Goal: Task Accomplishment & Management: Manage account settings

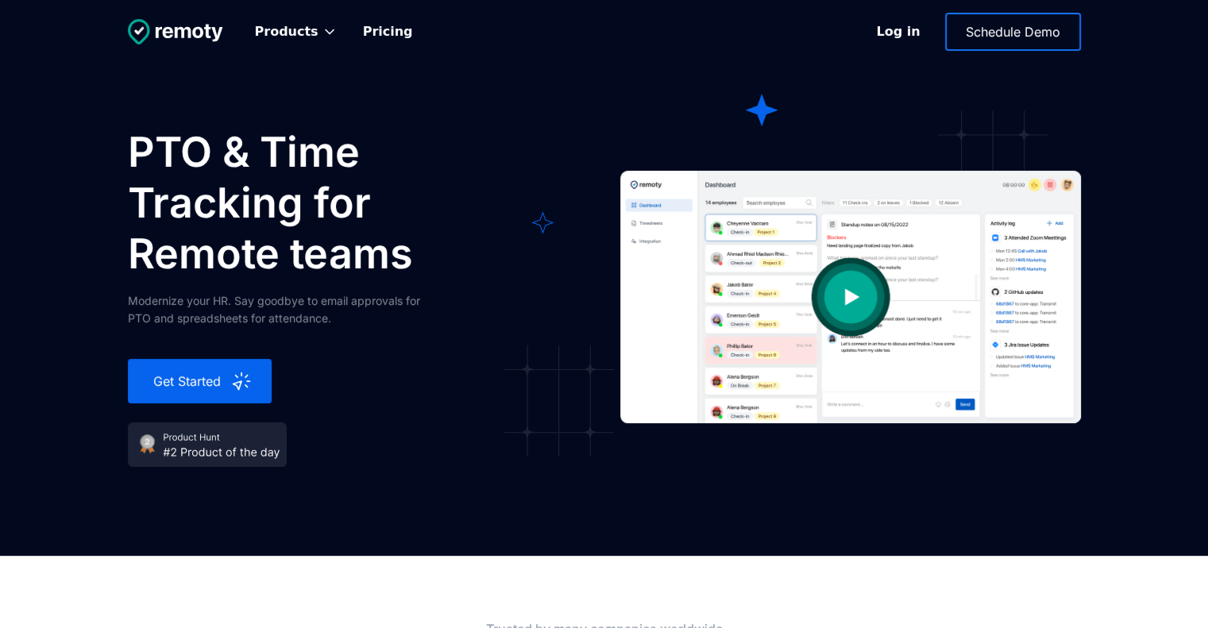
click at [870, 314] on img "open lightbox" at bounding box center [850, 297] width 159 height 159
click at [380, 44] on link "Pricing" at bounding box center [387, 31] width 75 height 35
click at [176, 155] on h1 "PTO & Time Tracking for Remote teams" at bounding box center [326, 203] width 397 height 152
click at [330, 238] on h1 "PTO & Time Tracking for Remote teams" at bounding box center [326, 203] width 397 height 152
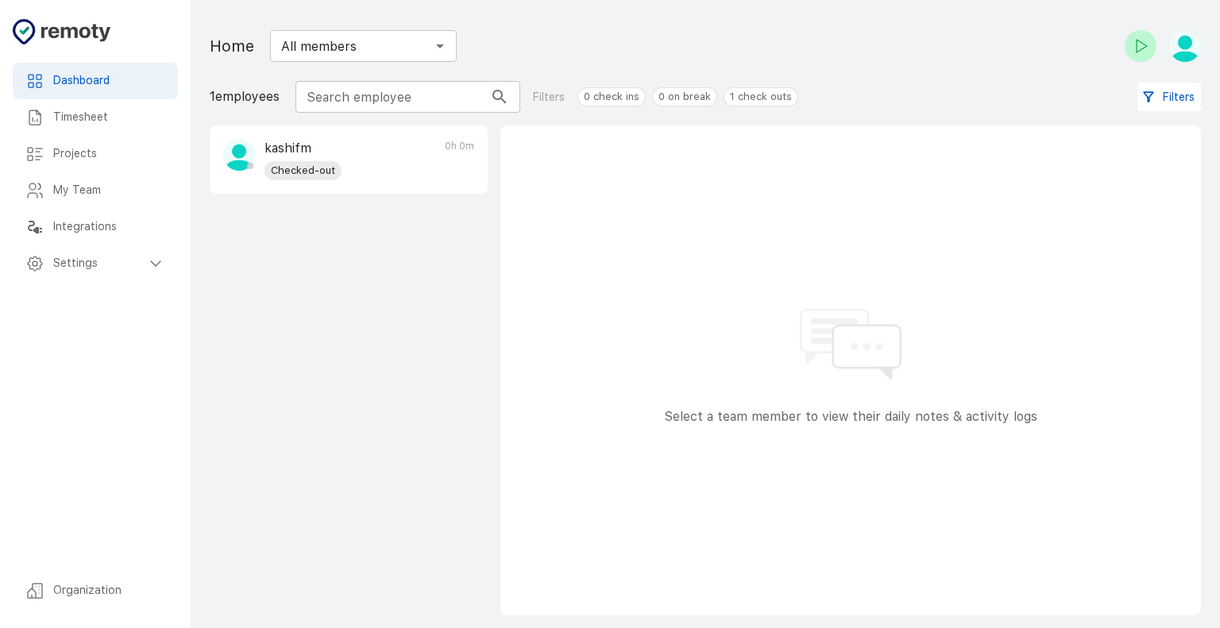
click at [83, 113] on h6 "Timesheet" at bounding box center [109, 117] width 112 height 17
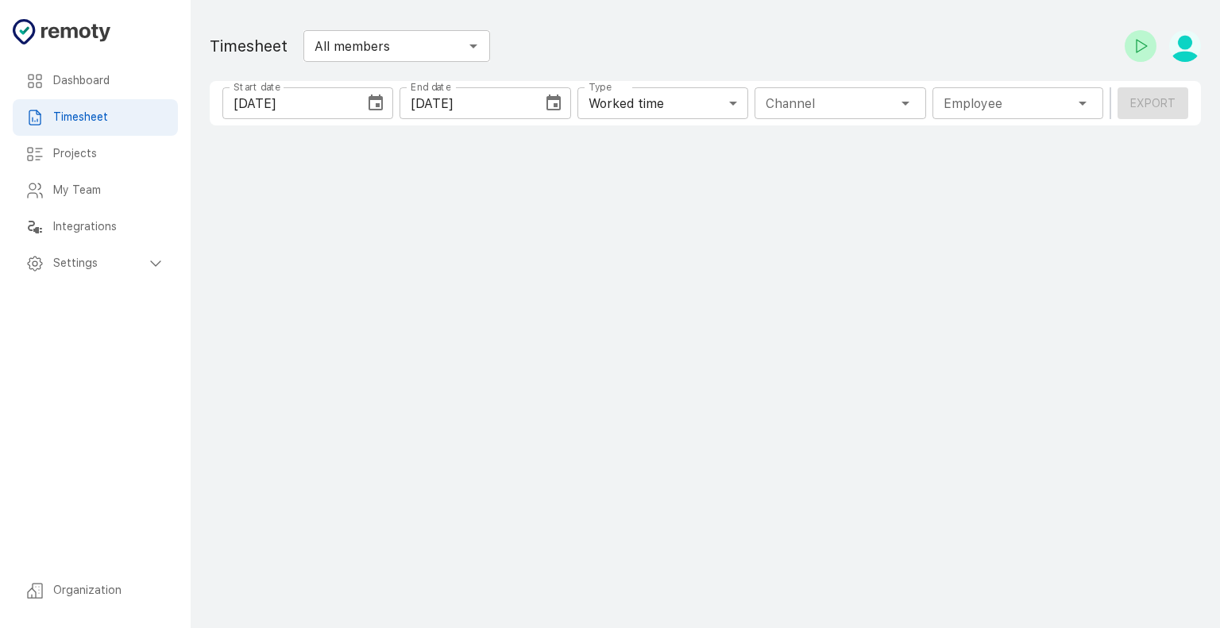
type input "1 Employee"
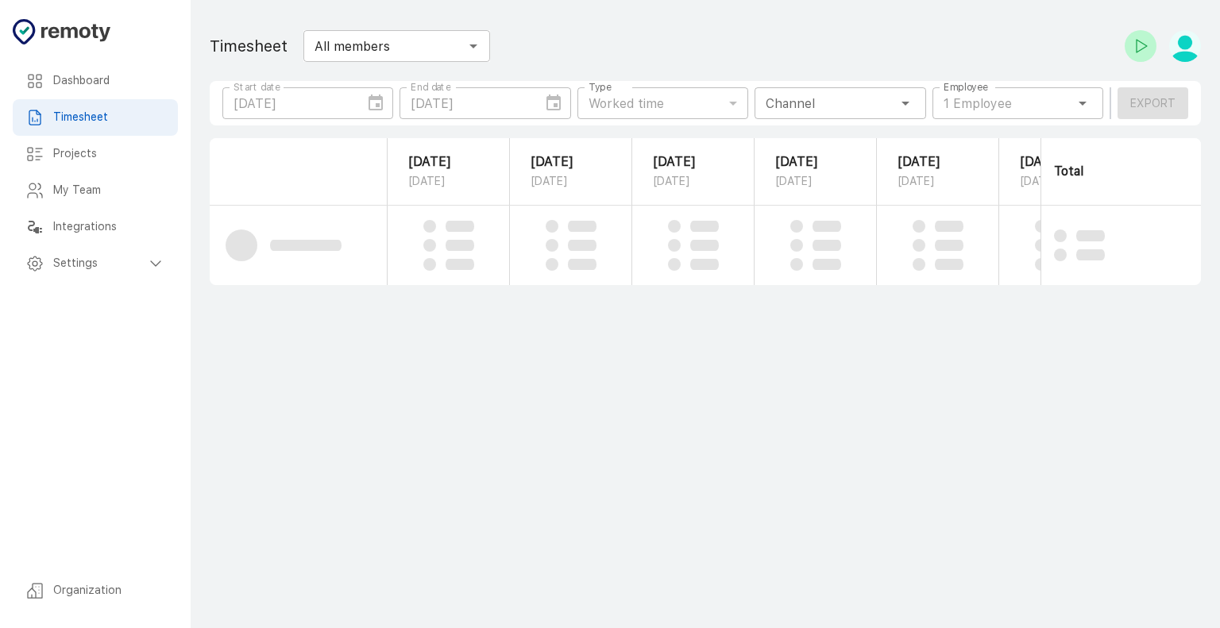
click at [123, 160] on h6 "Projects" at bounding box center [109, 153] width 112 height 17
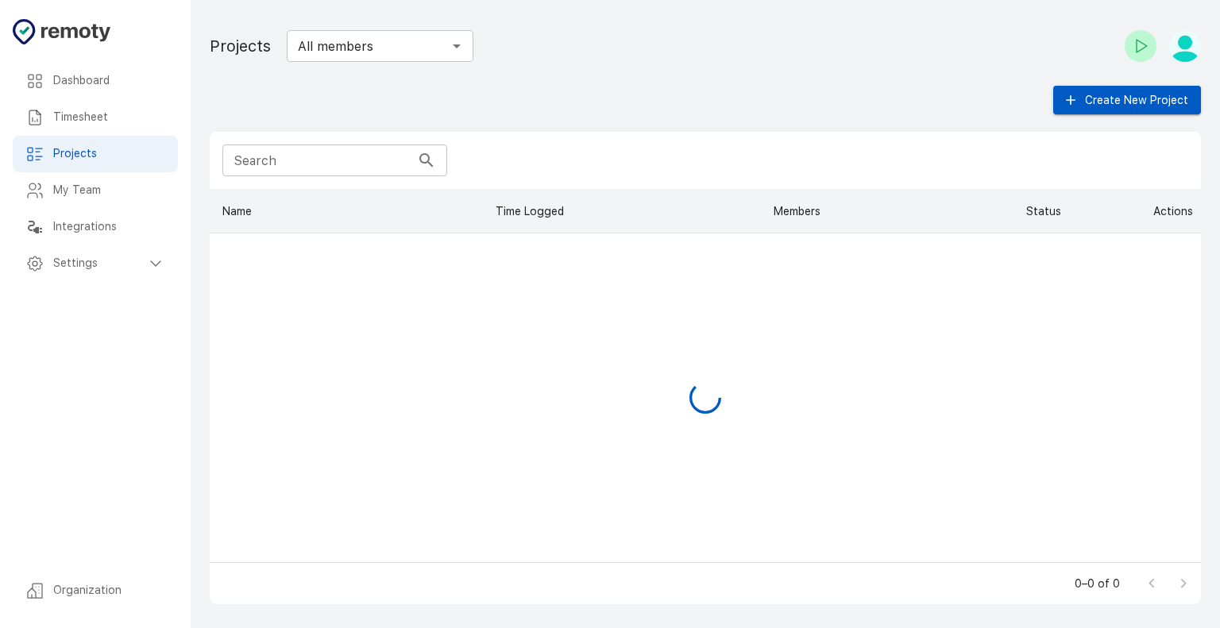
scroll to position [361, 978]
click at [140, 187] on h6 "My Team" at bounding box center [109, 190] width 112 height 17
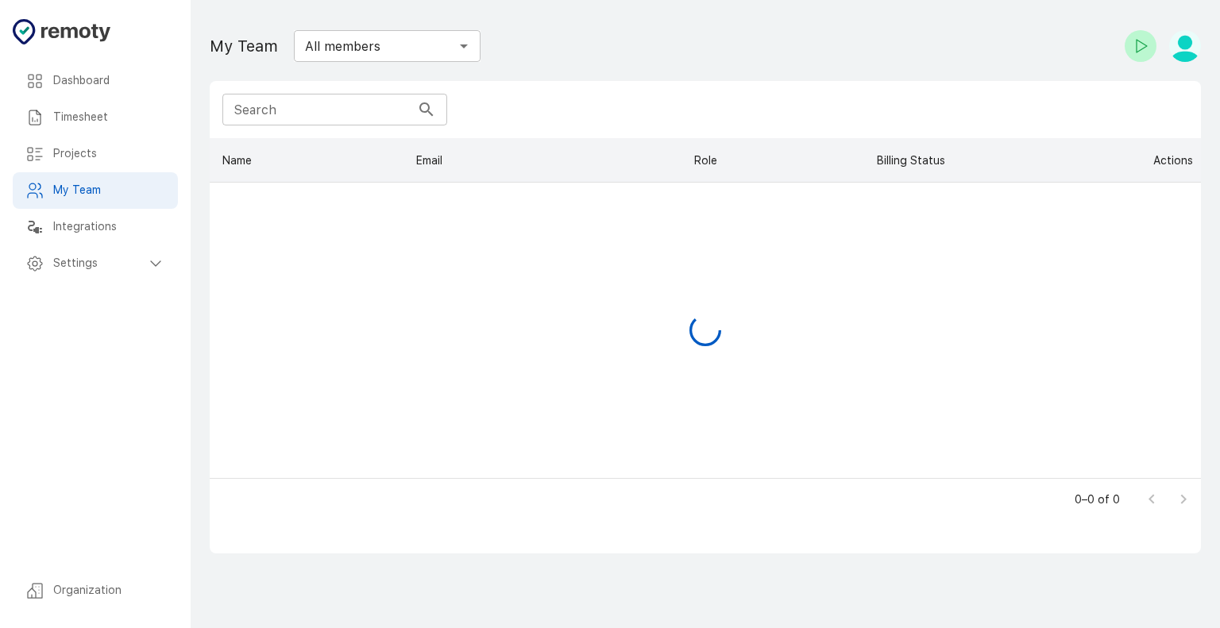
scroll to position [327, 978]
click at [126, 223] on h6 "Integrations" at bounding box center [109, 226] width 112 height 17
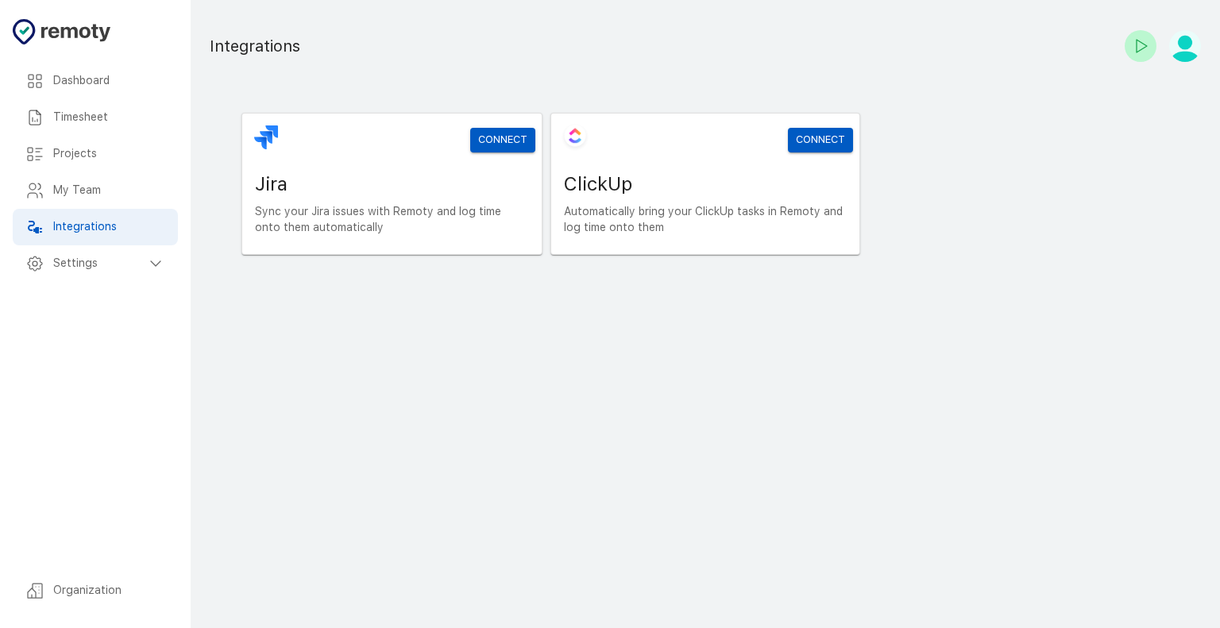
click at [115, 265] on h6 "Settings" at bounding box center [99, 263] width 93 height 17
click at [121, 294] on h6 "General" at bounding box center [115, 299] width 99 height 17
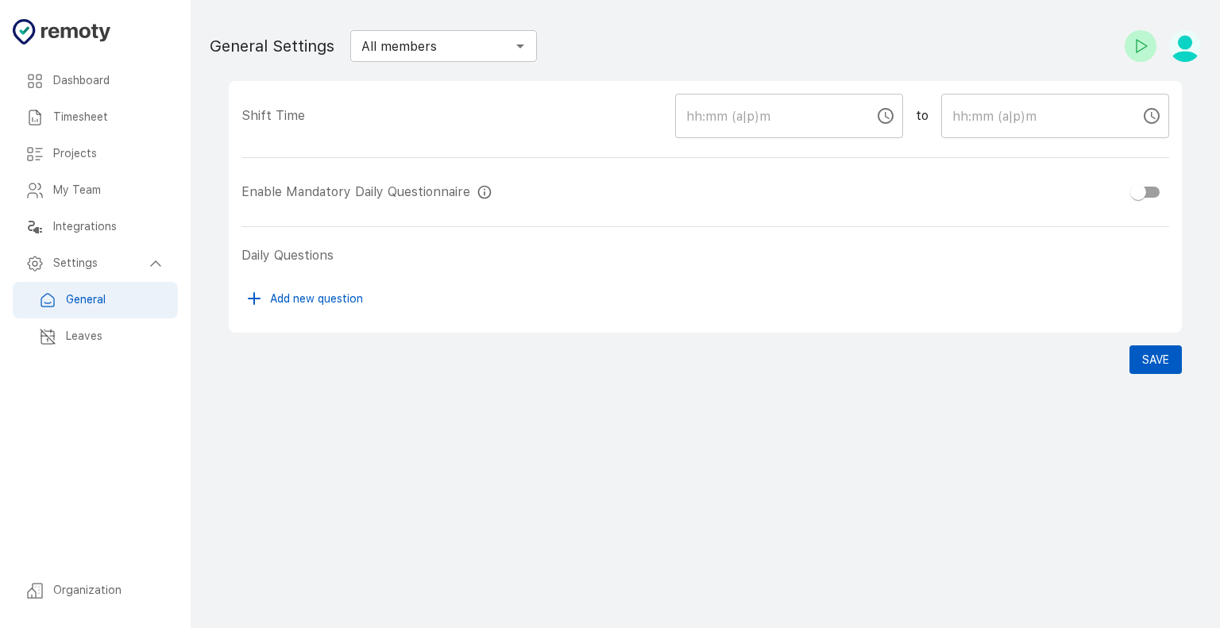
checkbox input "true"
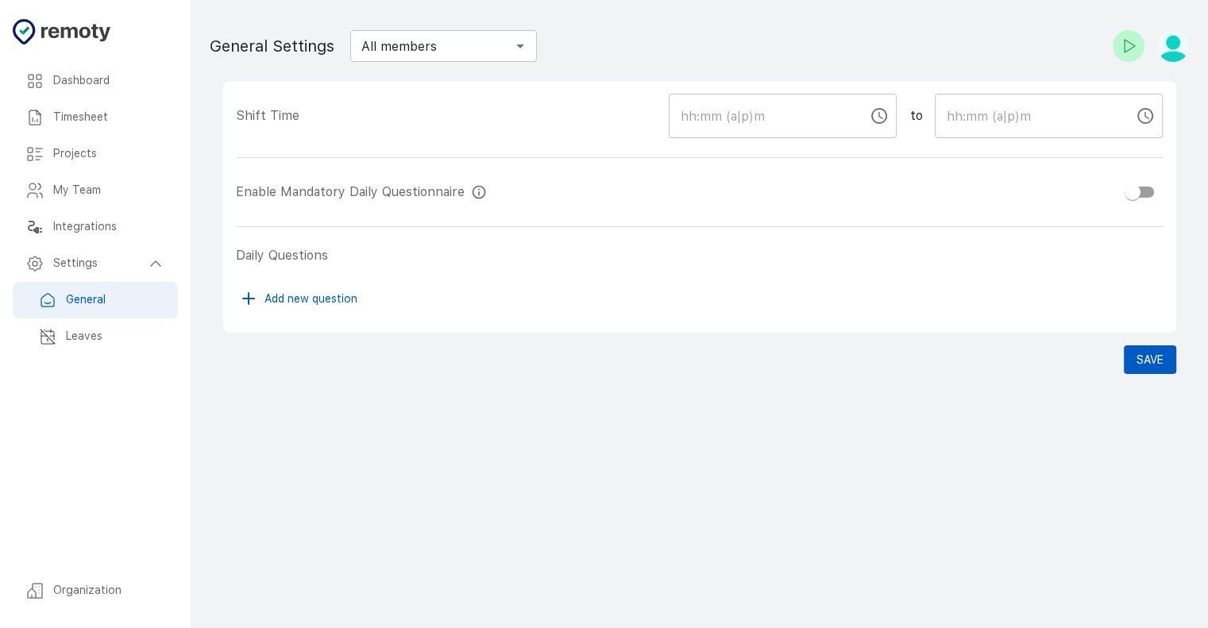
type input "09:00 AM"
type input "05:00 PM"
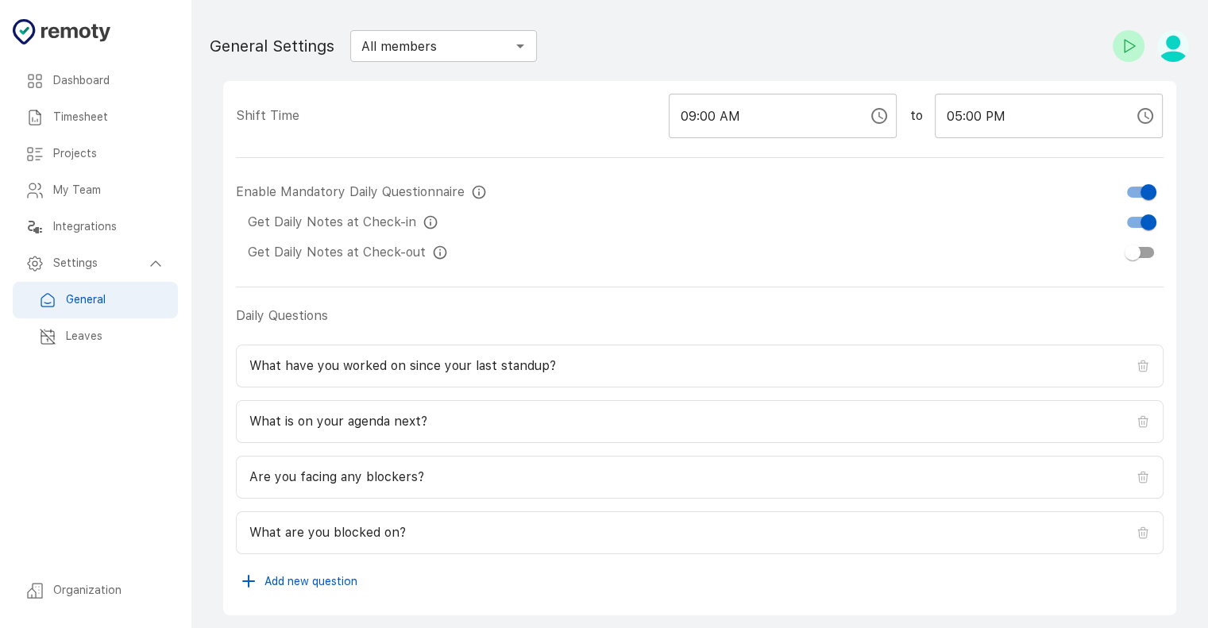
click at [107, 72] on h6 "Dashboard" at bounding box center [109, 80] width 112 height 17
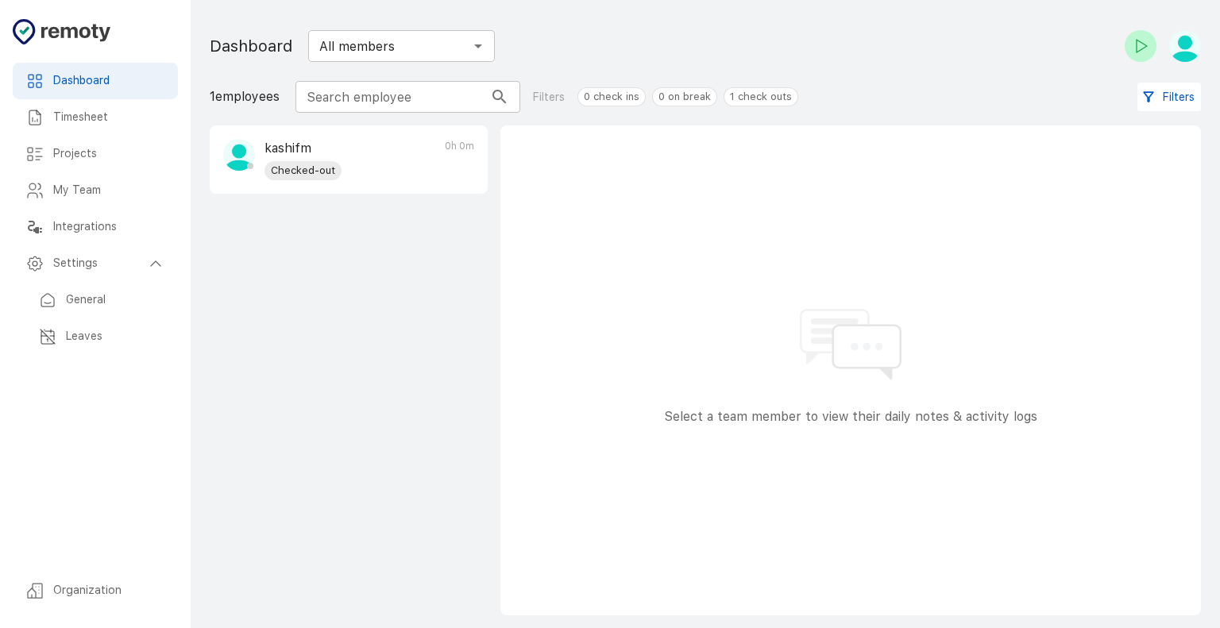
click at [107, 72] on h6 "Dashboard" at bounding box center [109, 80] width 112 height 17
click at [363, 173] on div "kashifm Checked-out 0h 0m" at bounding box center [348, 159] width 276 height 67
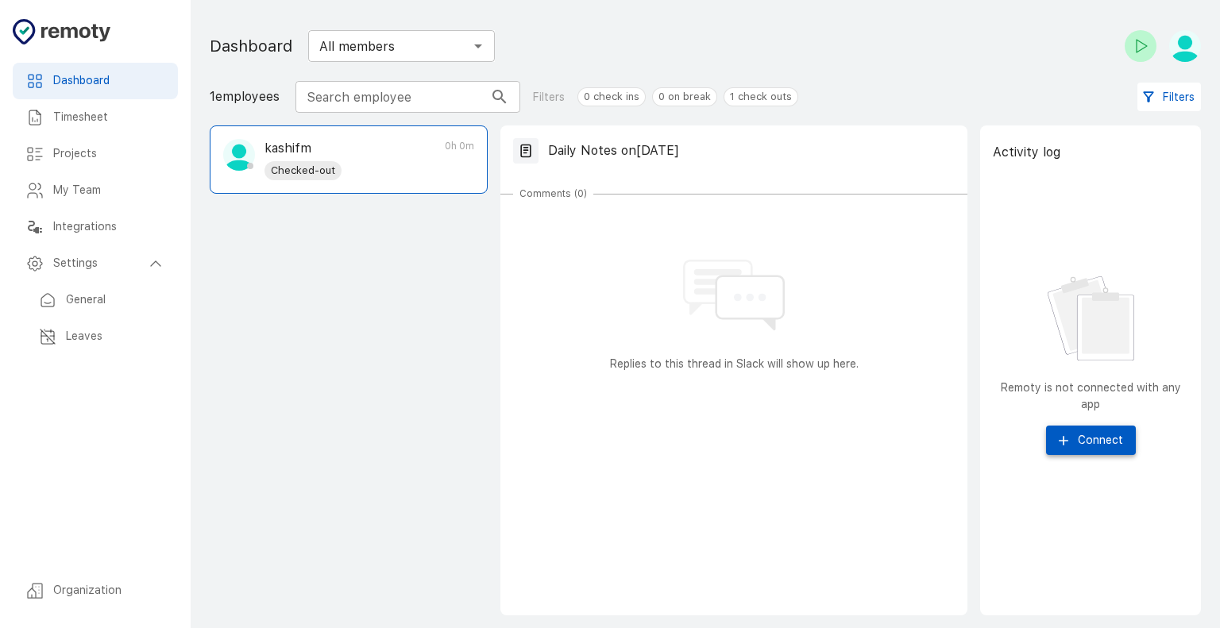
click at [1092, 446] on button "Connect" at bounding box center [1091, 440] width 90 height 29
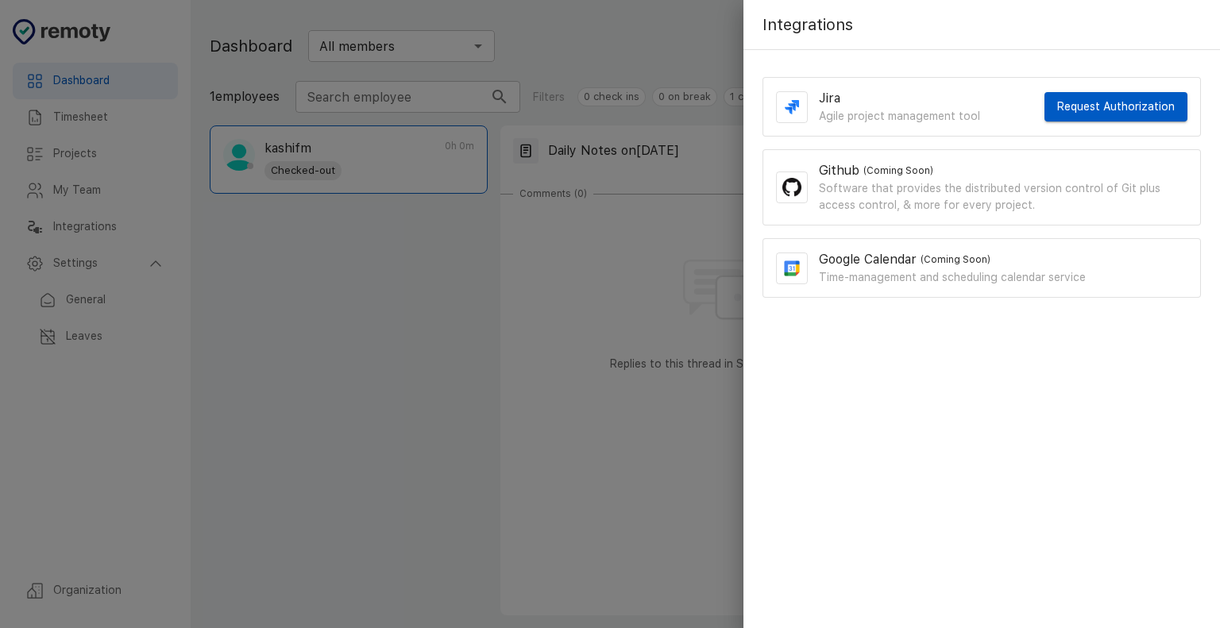
click at [415, 384] on div at bounding box center [610, 314] width 1220 height 628
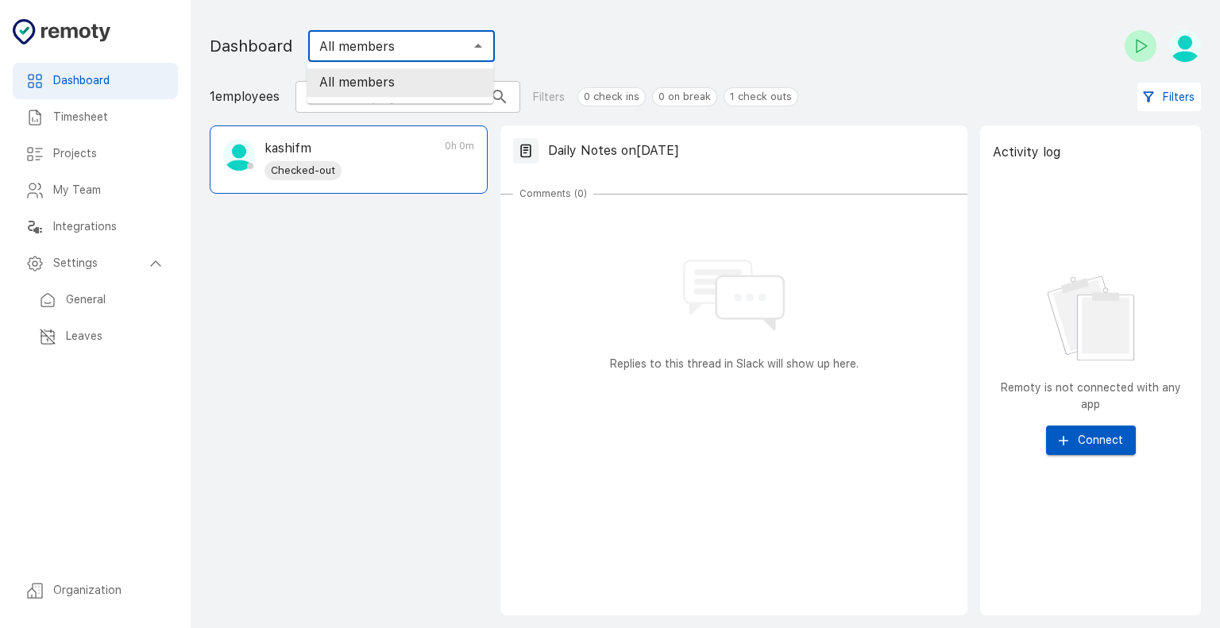
click at [448, 43] on input "All members" at bounding box center [388, 46] width 151 height 22
click at [824, 78] on main "Dashboard Timesheet Projects My Team Integrations Settings Organization Dashboa…" at bounding box center [705, 314] width 1029 height 628
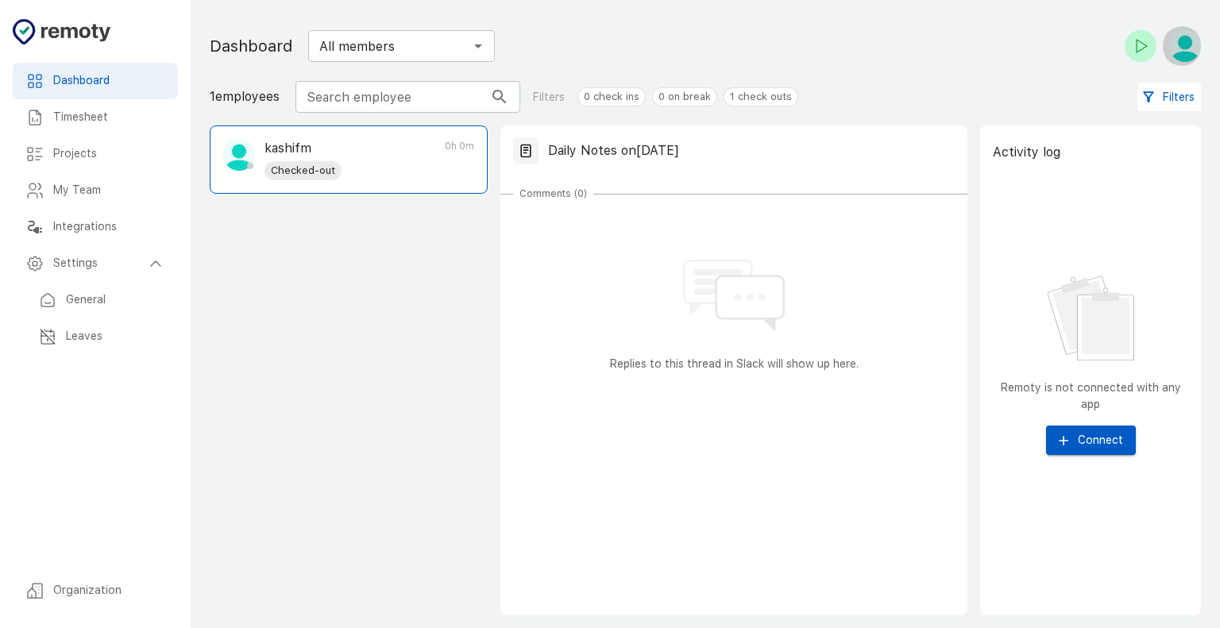
click at [1189, 46] on img "button" at bounding box center [1185, 46] width 32 height 32
click at [874, 33] on div at bounding box center [610, 314] width 1220 height 628
click at [121, 612] on div "Dashboard Timesheet Projects My Team Integrations Settings General Leaves Organ…" at bounding box center [95, 314] width 191 height 628
click at [121, 596] on h6 "Organization" at bounding box center [109, 590] width 112 height 17
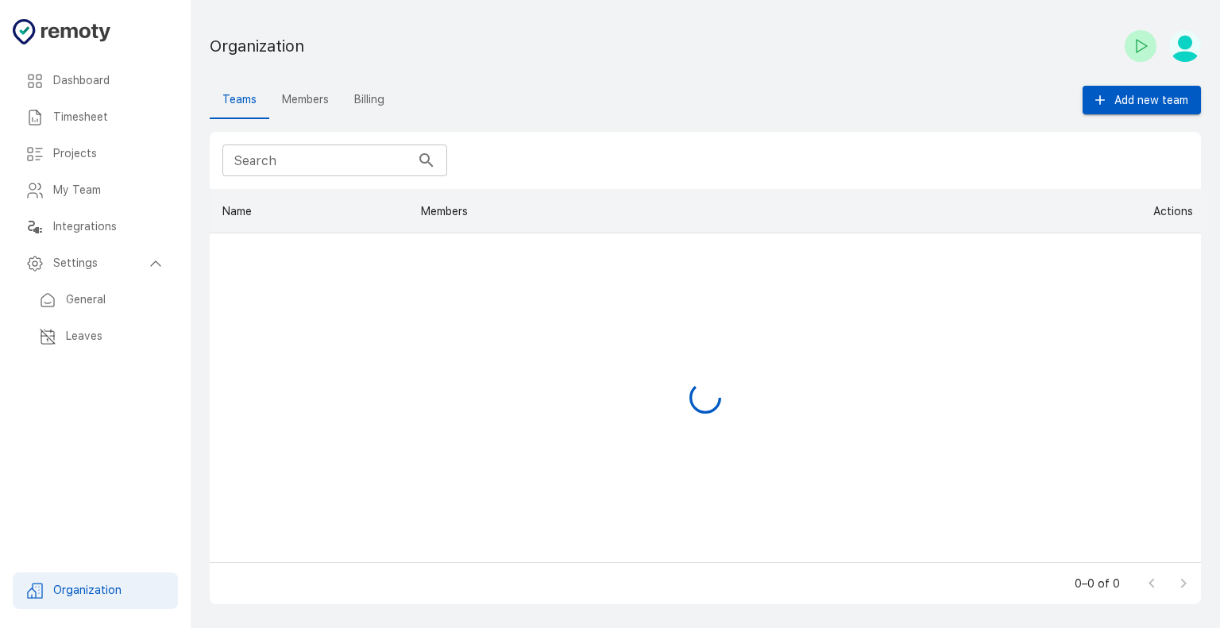
scroll to position [361, 978]
click at [310, 108] on button "Members" at bounding box center [305, 100] width 72 height 38
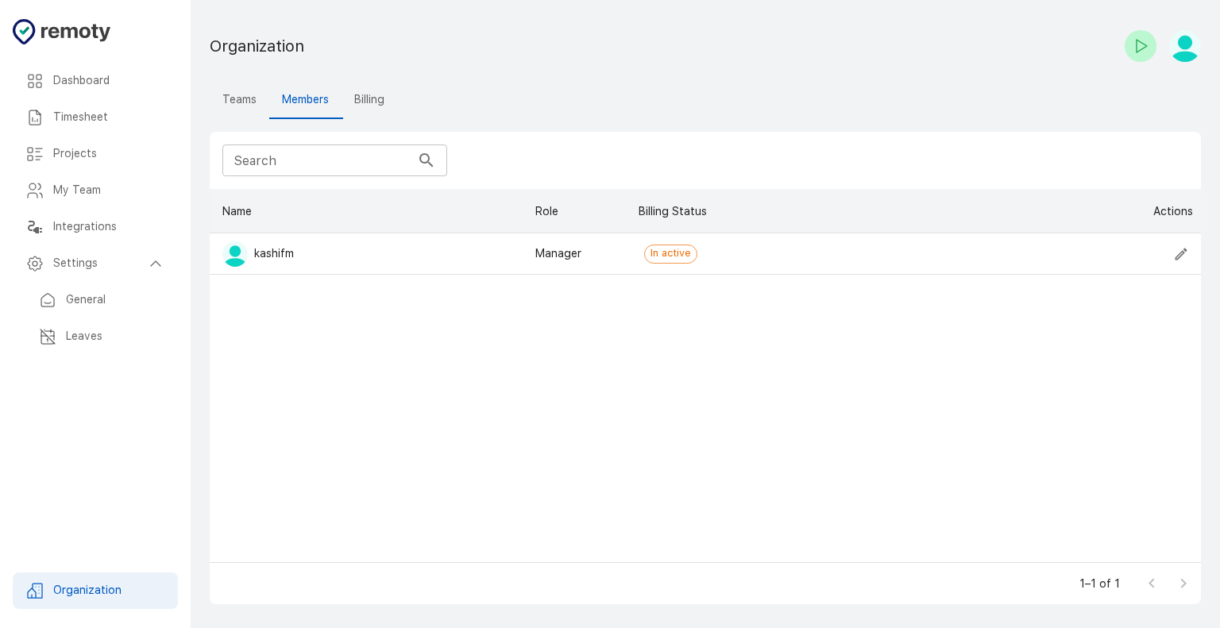
scroll to position [361, 978]
click at [1189, 56] on img "button" at bounding box center [1185, 46] width 32 height 32
click at [892, 128] on div at bounding box center [610, 314] width 1220 height 628
click at [380, 98] on button "Billing" at bounding box center [369, 100] width 56 height 38
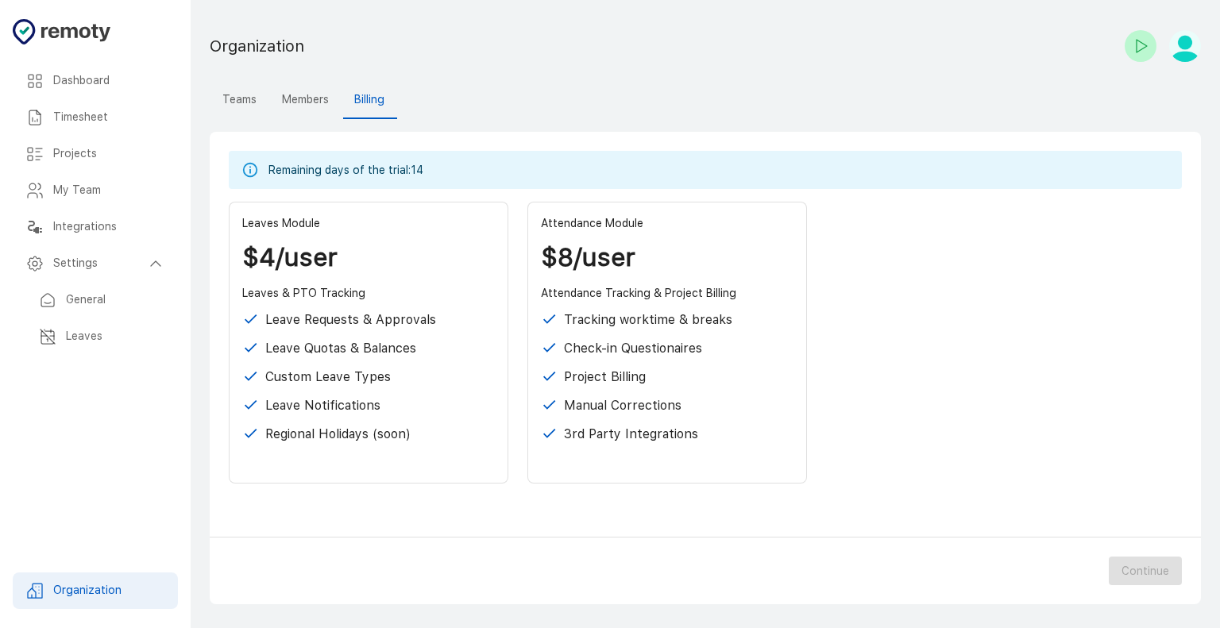
click at [76, 87] on h6 "Dashboard" at bounding box center [109, 80] width 112 height 17
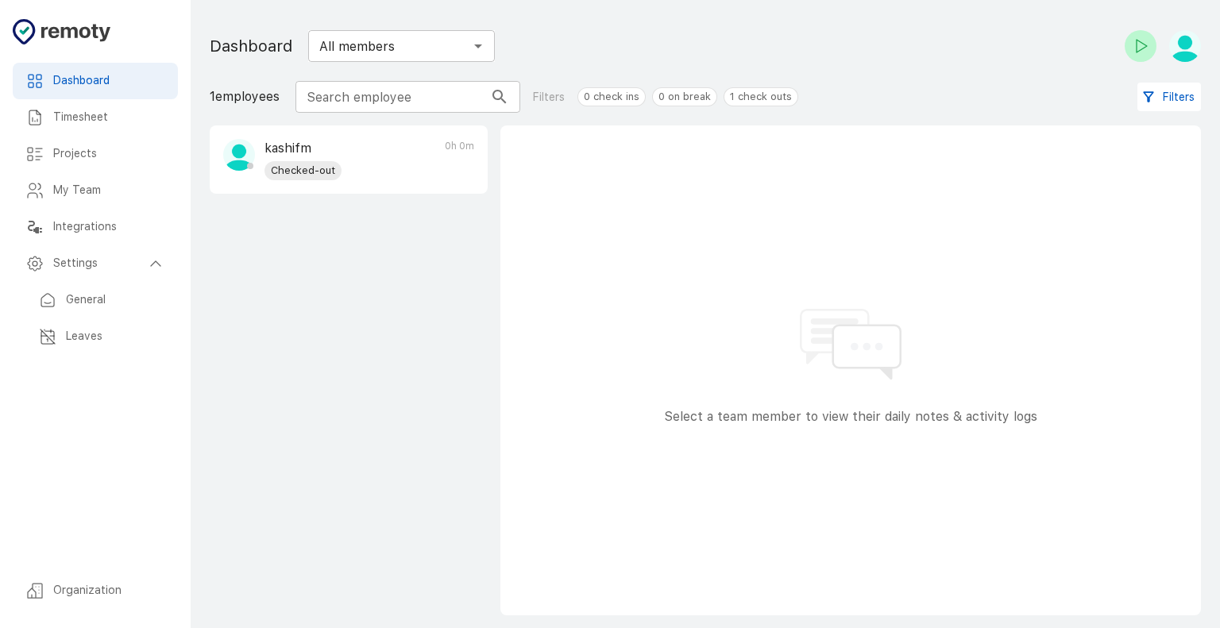
click at [87, 114] on h6 "Timesheet" at bounding box center [109, 117] width 112 height 17
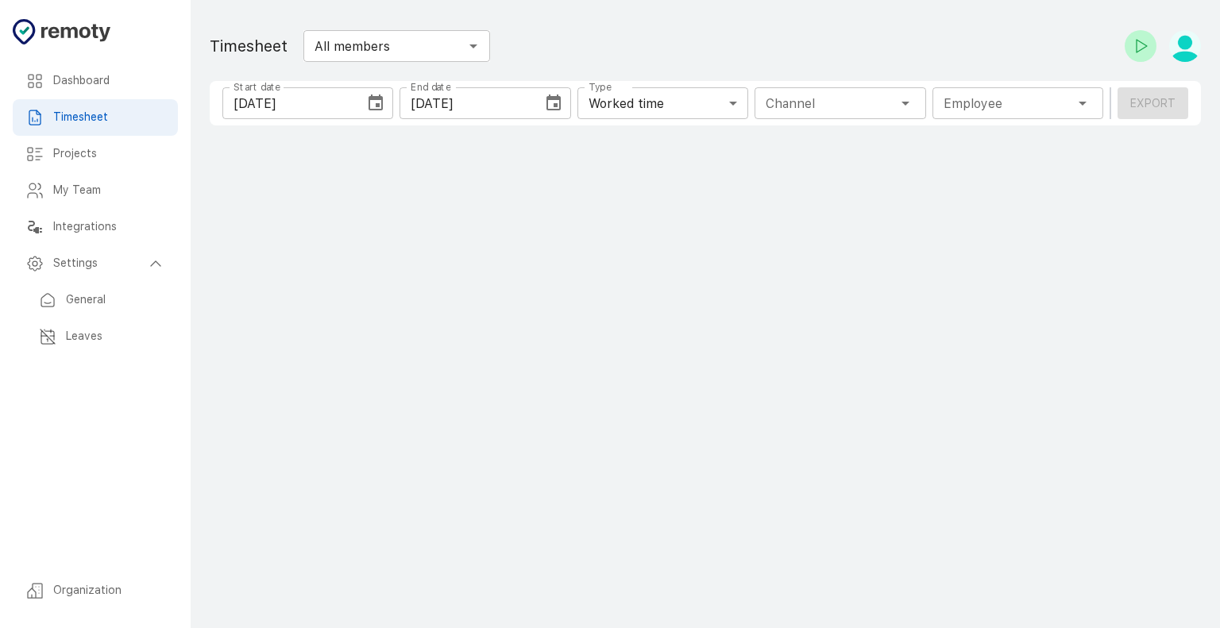
click at [98, 164] on div "Projects" at bounding box center [95, 154] width 165 height 37
type input "1 Employee"
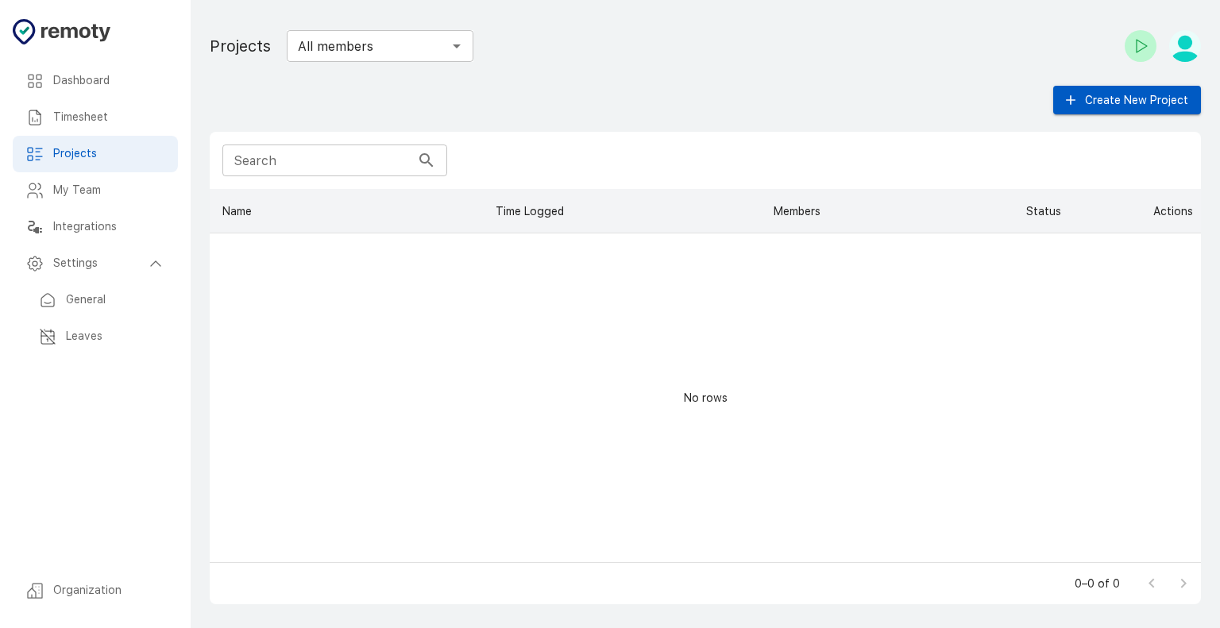
scroll to position [361, 978]
click at [99, 184] on h6 "My Team" at bounding box center [109, 190] width 112 height 17
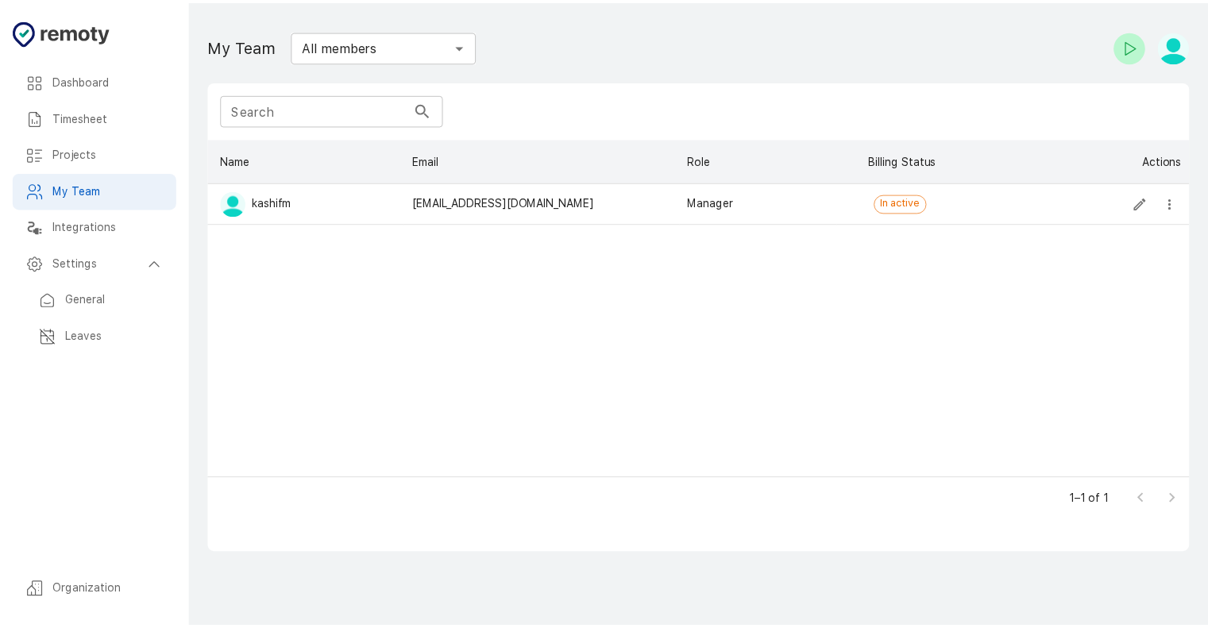
scroll to position [327, 978]
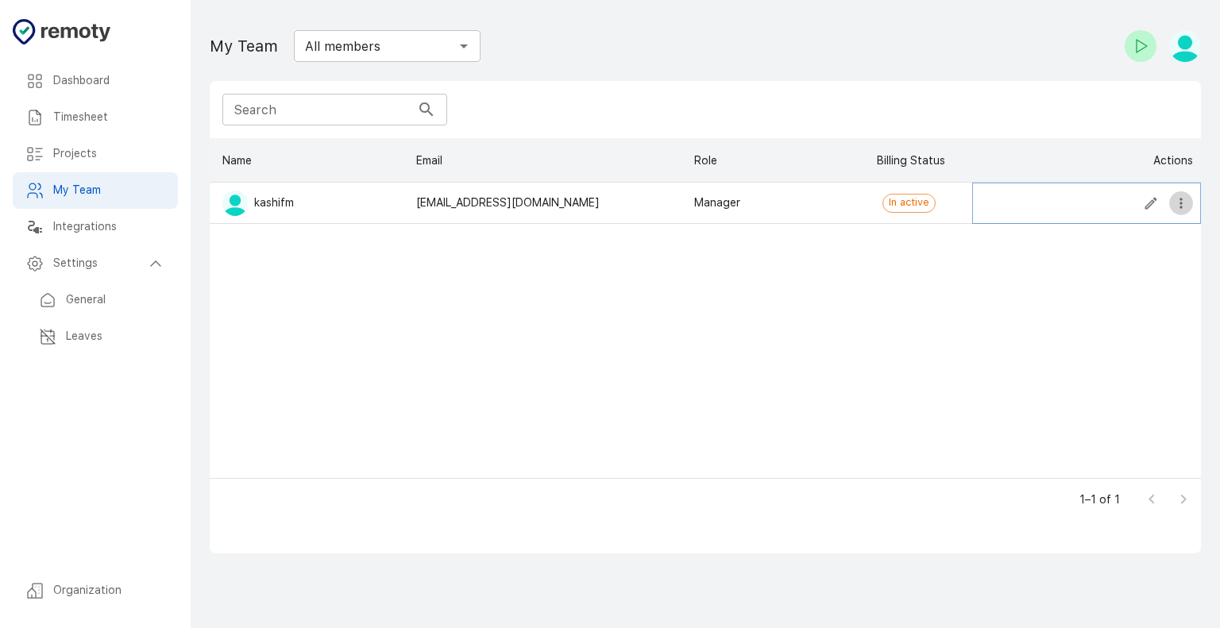
click at [1186, 208] on icon "more" at bounding box center [1181, 203] width 16 height 16
click at [826, 329] on div "kashifm ikashifmasood@gmail.com Manager In active" at bounding box center [705, 330] width 991 height 295
click at [1150, 202] on icon "Edit" at bounding box center [1151, 203] width 12 height 12
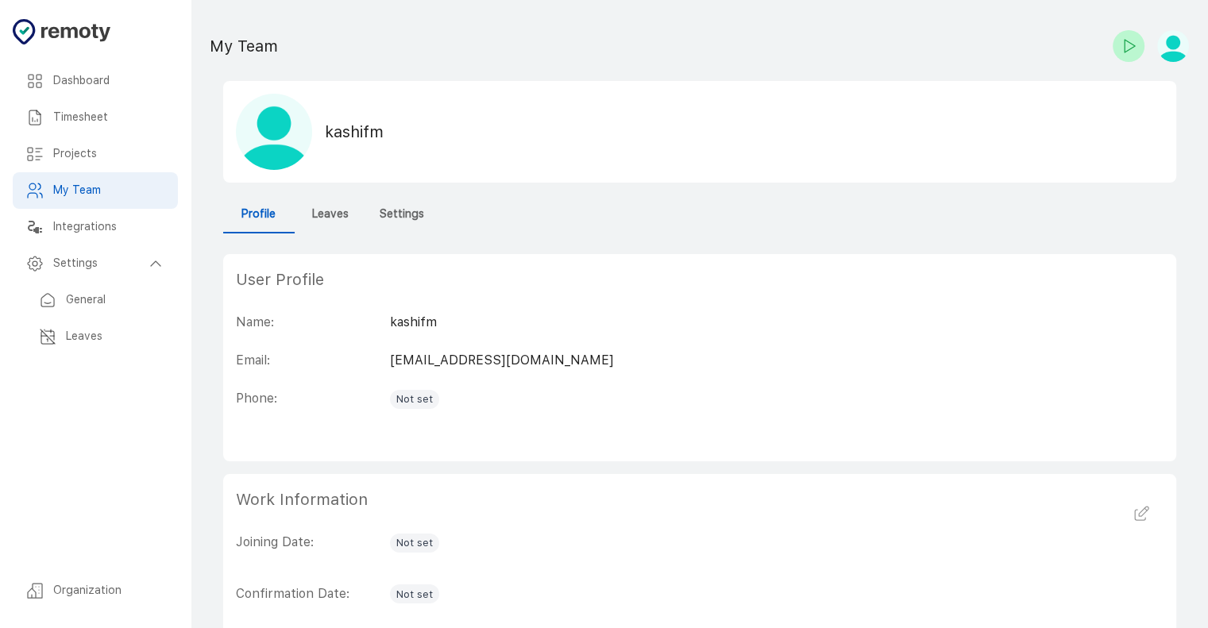
drag, startPoint x: 315, startPoint y: 187, endPoint x: 332, endPoint y: 209, distance: 27.8
click at [332, 209] on div "kashifm Profile Leaves Settings User Profile Name: kashifm Email: ikashifmasood…" at bounding box center [699, 452] width 953 height 742
click at [332, 209] on h6 "Leaves" at bounding box center [330, 214] width 37 height 17
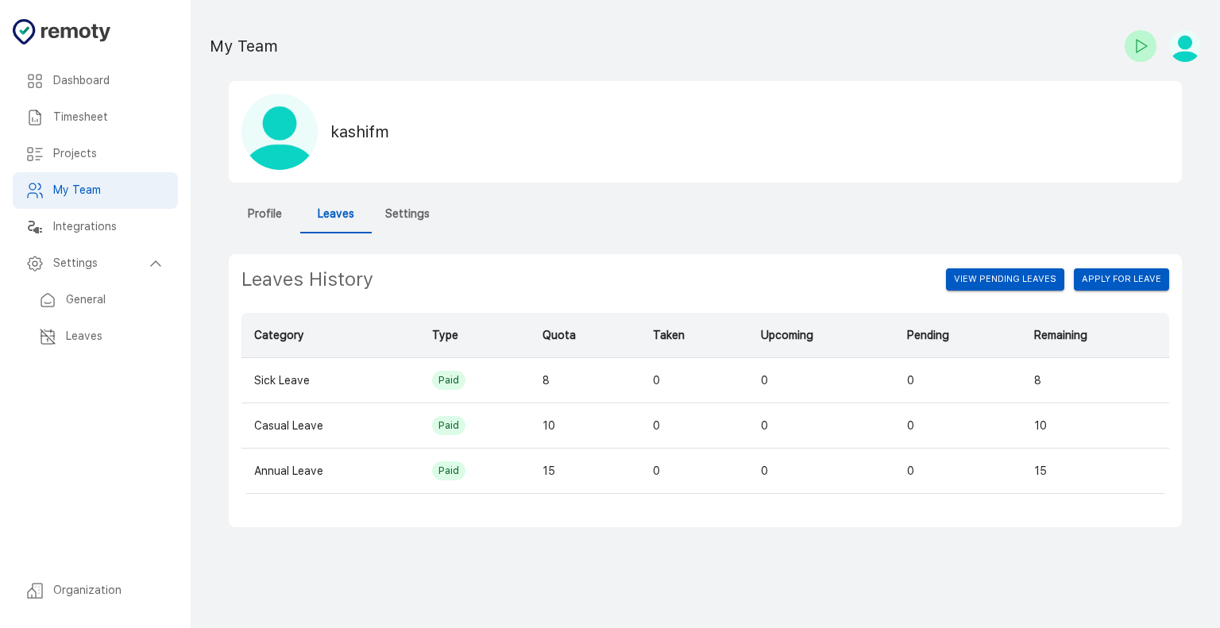
click at [378, 209] on button "Settings" at bounding box center [407, 214] width 71 height 38
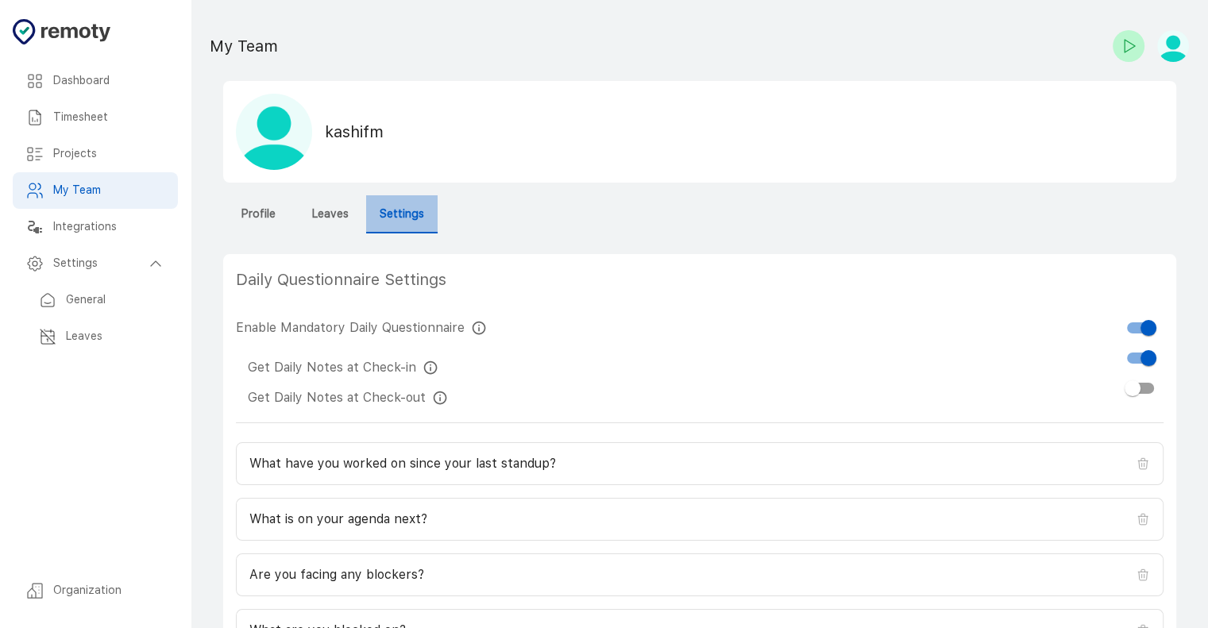
click at [416, 222] on h6 "Settings" at bounding box center [402, 214] width 44 height 17
click at [95, 222] on h6 "Integrations" at bounding box center [109, 226] width 112 height 17
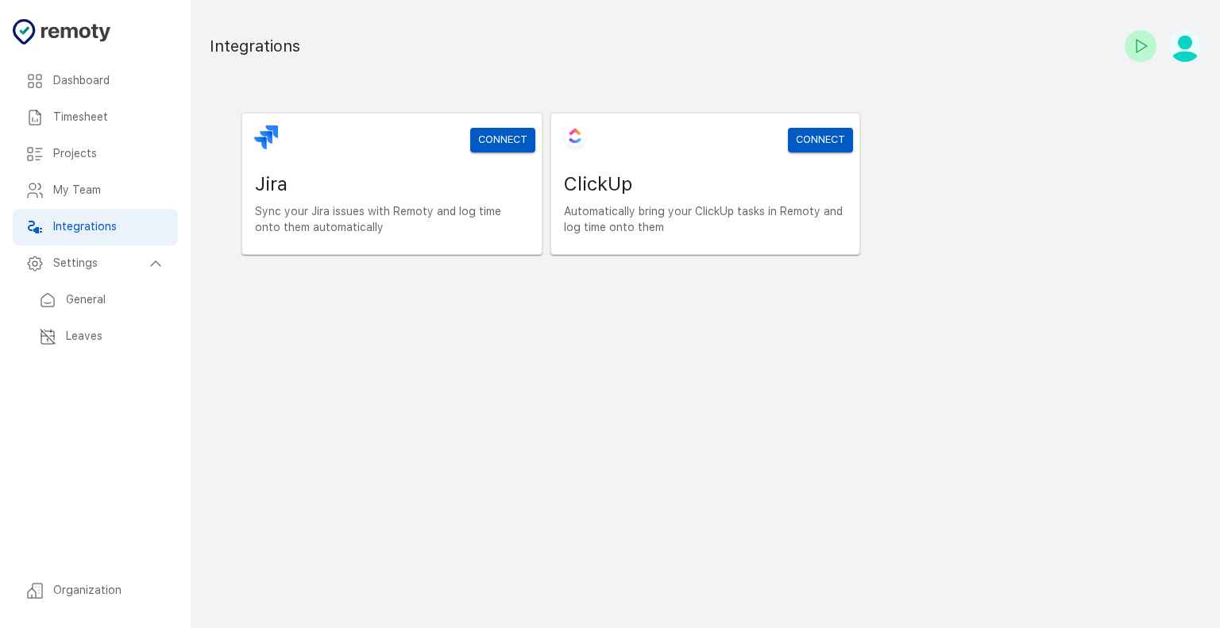
click at [91, 80] on h6 "Dashboard" at bounding box center [109, 80] width 112 height 17
